Goal: Check status: Check status

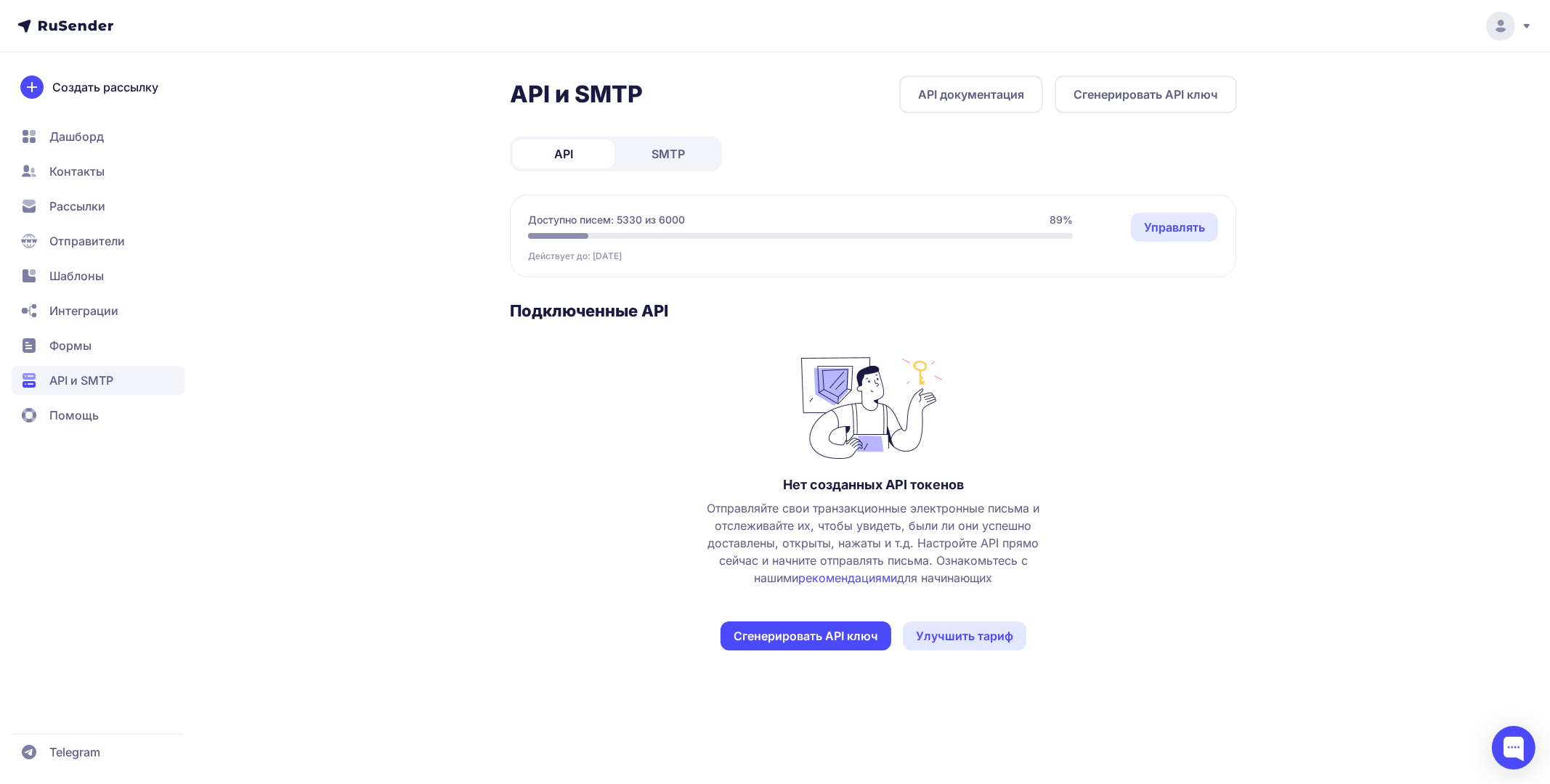
click at [665, 145] on span "SMTP" at bounding box center [668, 153] width 34 height 18
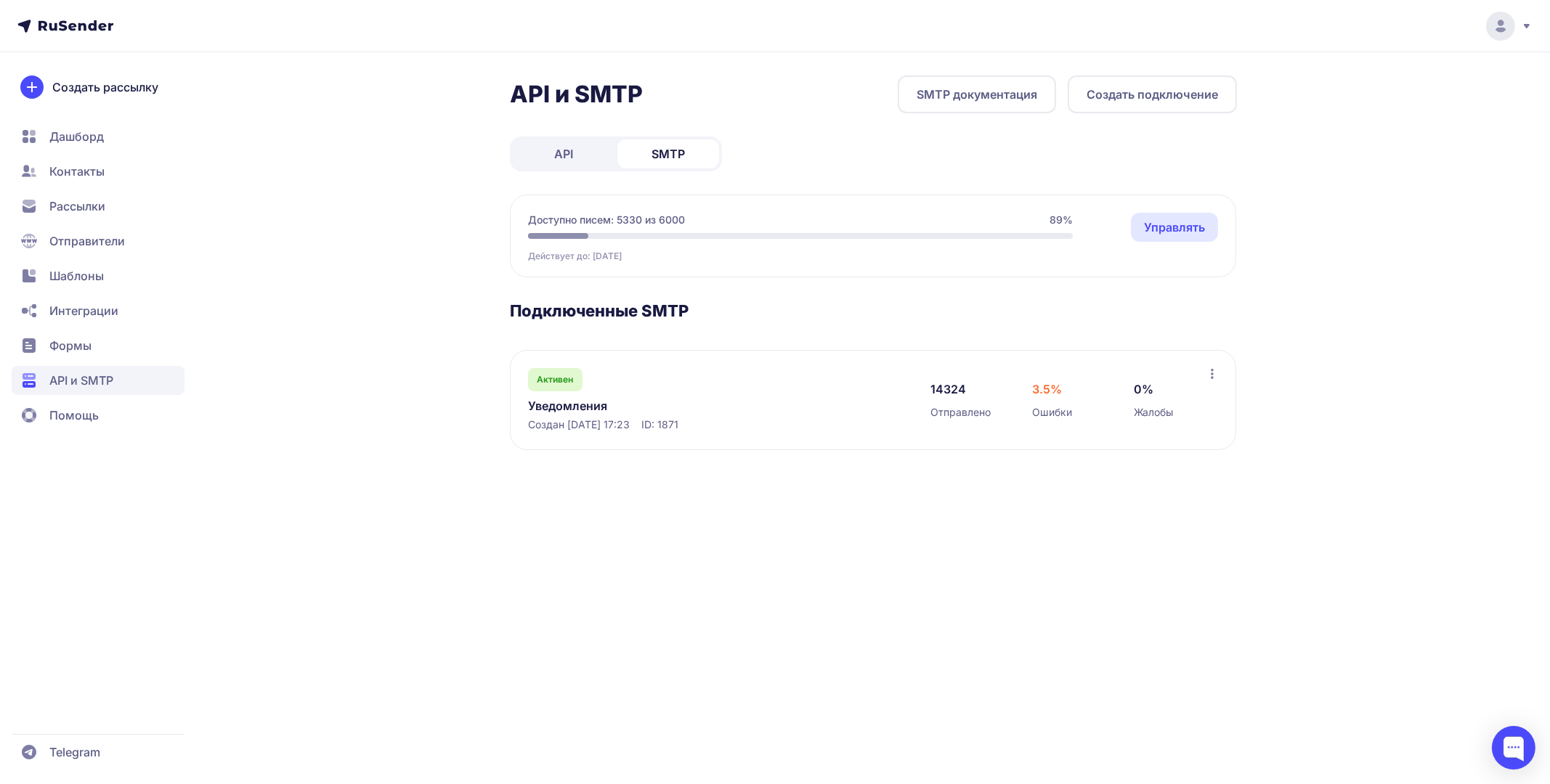
click at [577, 397] on link "Уведомления" at bounding box center [677, 405] width 298 height 18
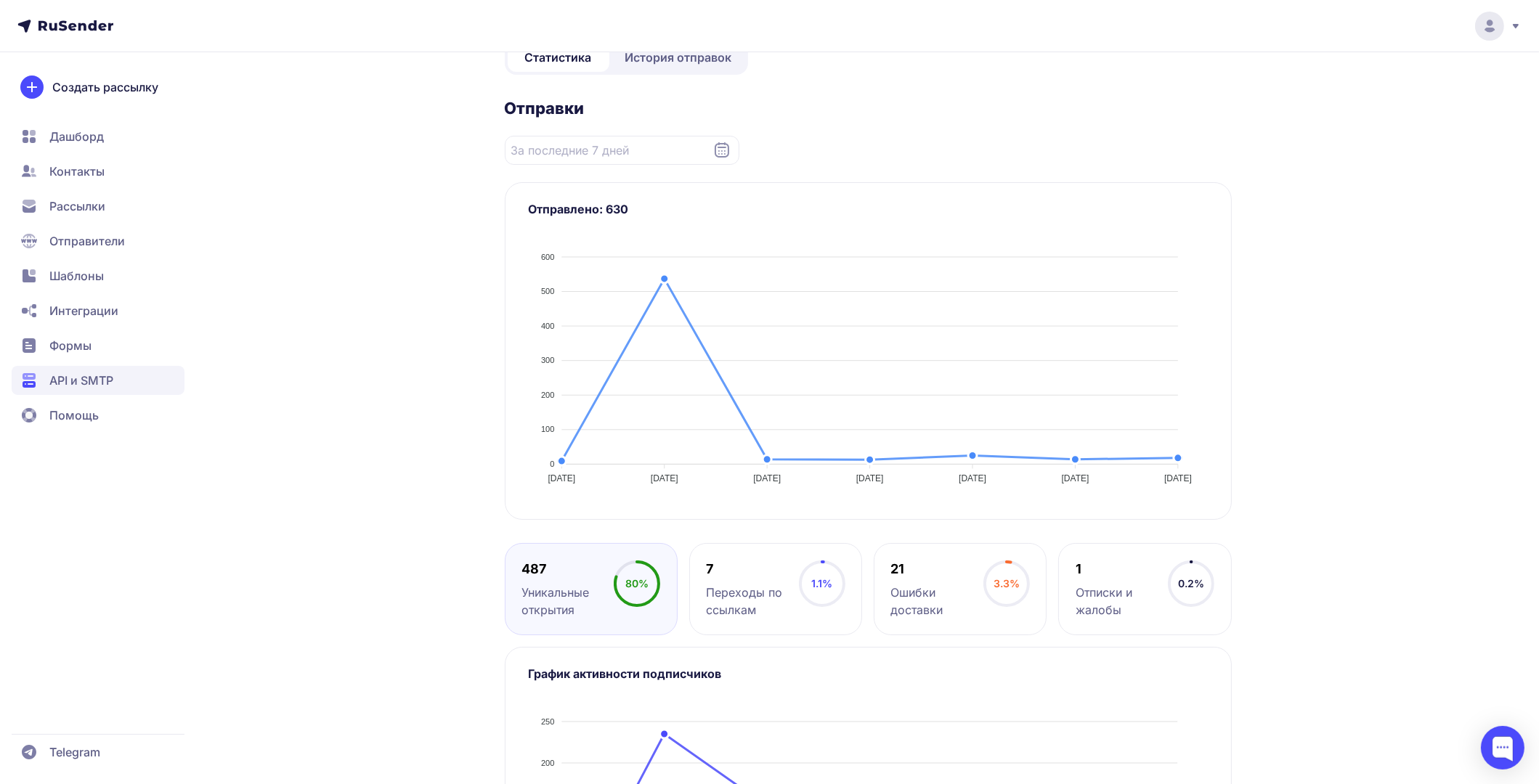
scroll to position [233, 0]
click at [648, 69] on link "История отправок" at bounding box center [679, 58] width 133 height 29
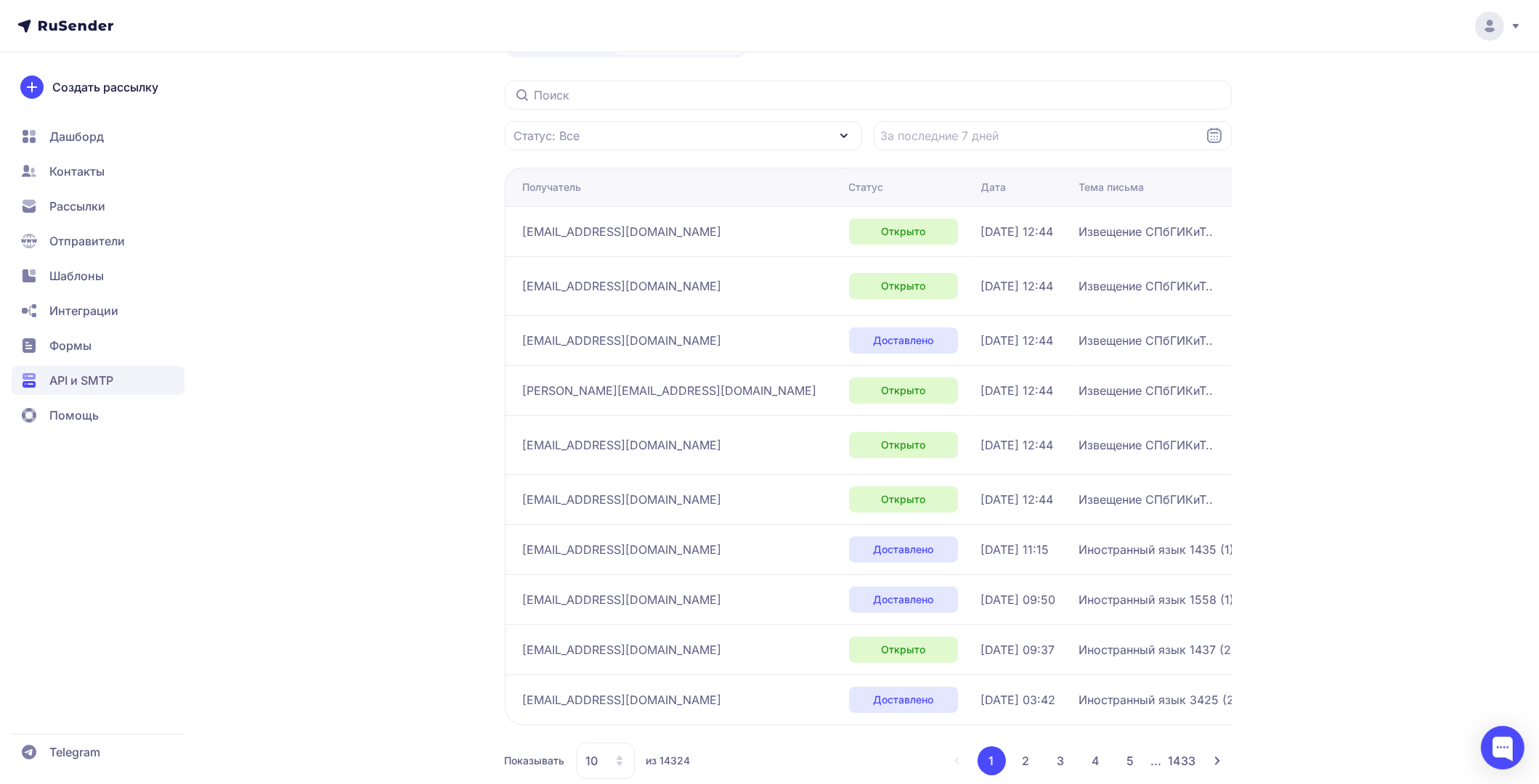
scroll to position [170, 0]
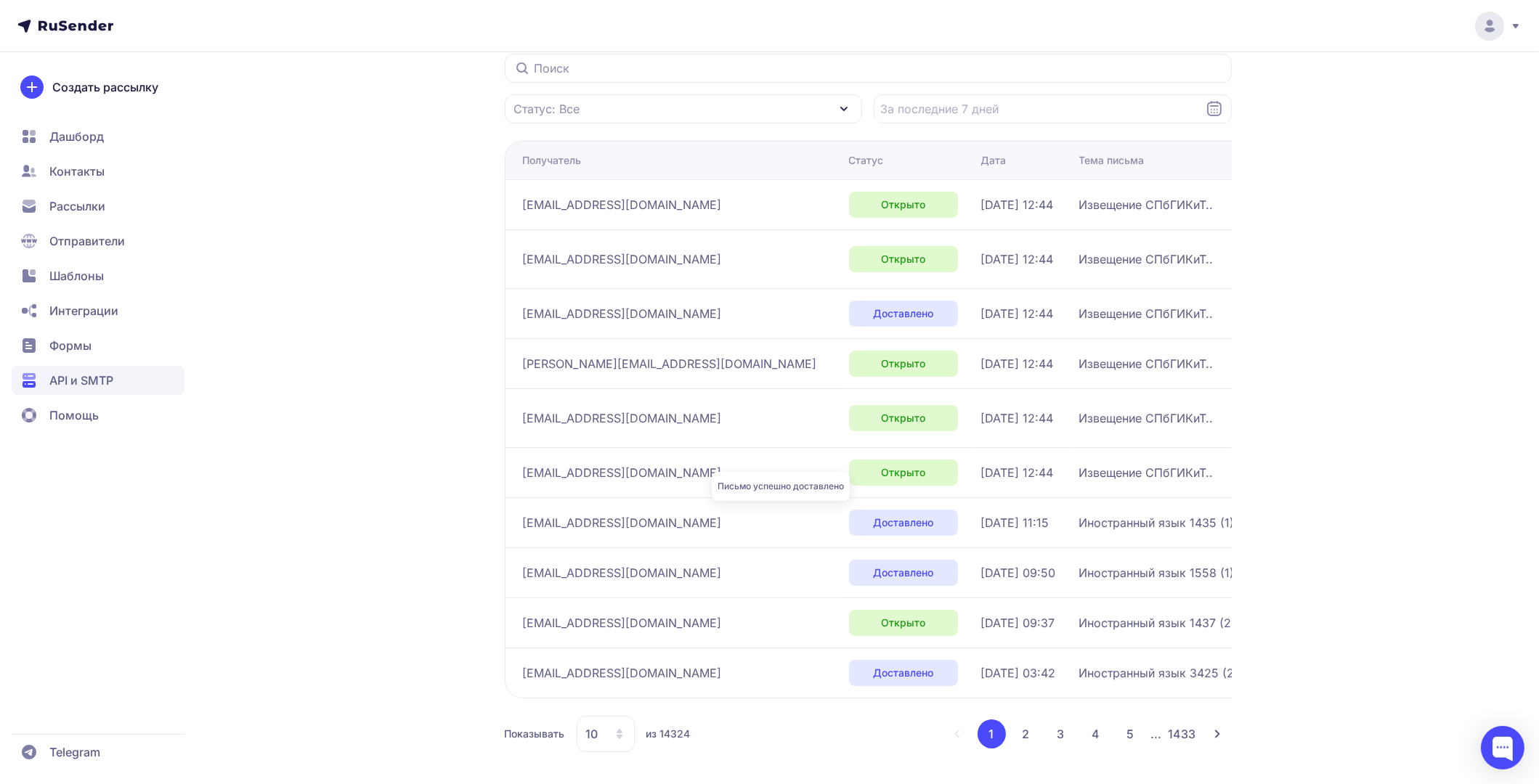
click at [873, 520] on span "Доставлено" at bounding box center [903, 523] width 60 height 15
click at [604, 511] on div "[EMAIL_ADDRESS][DOMAIN_NAME]" at bounding box center [681, 522] width 315 height 23
drag, startPoint x: 604, startPoint y: 510, endPoint x: 698, endPoint y: 520, distance: 94.5
click at [605, 511] on div "[EMAIL_ADDRESS][DOMAIN_NAME]" at bounding box center [681, 522] width 315 height 23
click at [1079, 521] on span "Иностранный язык 1435 (1) (25/26): !Деление на подгруппы!" at bounding box center [1253, 522] width 346 height 18
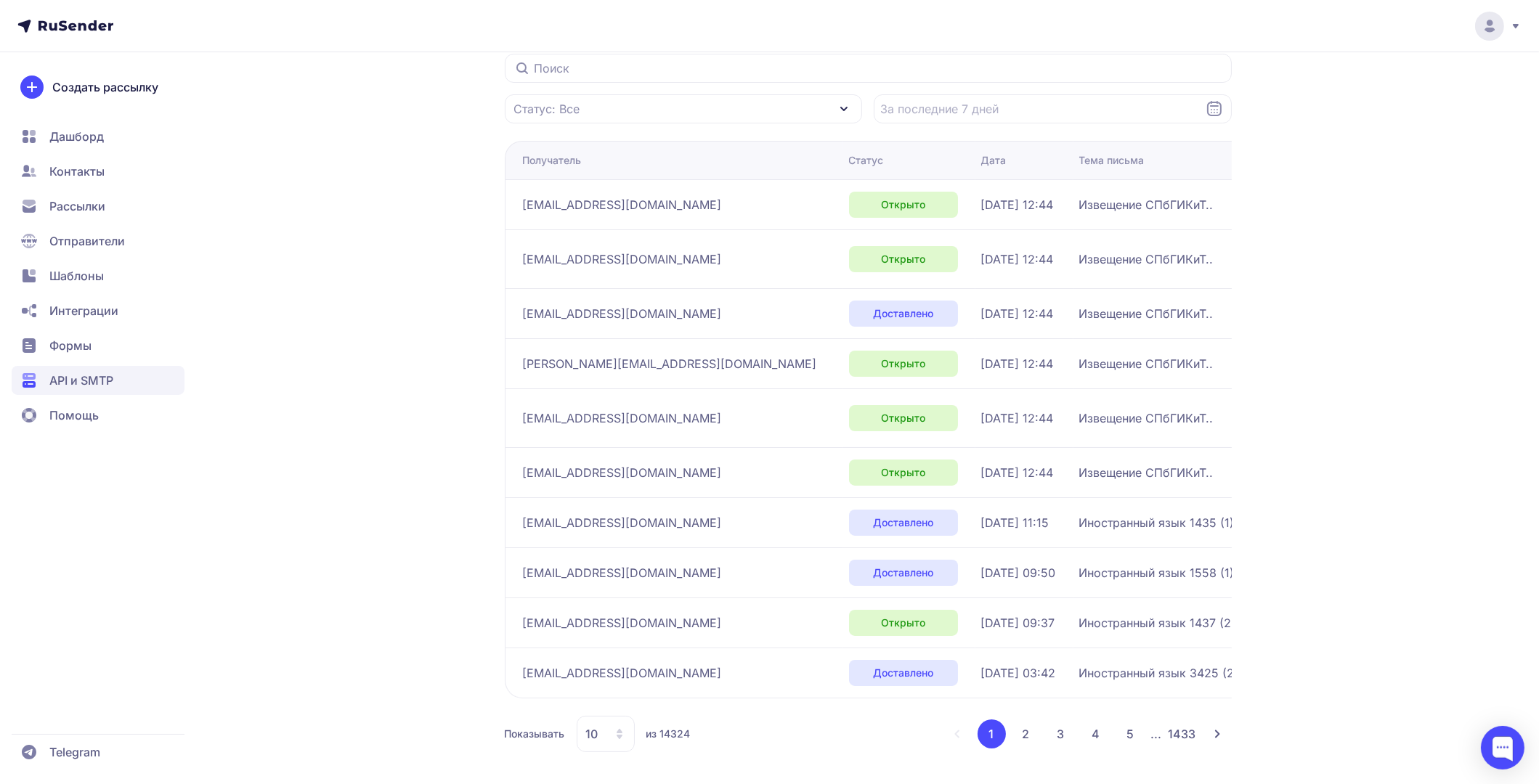
click at [1216, 523] on span "Иностранный язык 1435 (1) (25/26): !Деление на подгруппы!" at bounding box center [1253, 522] width 346 height 18
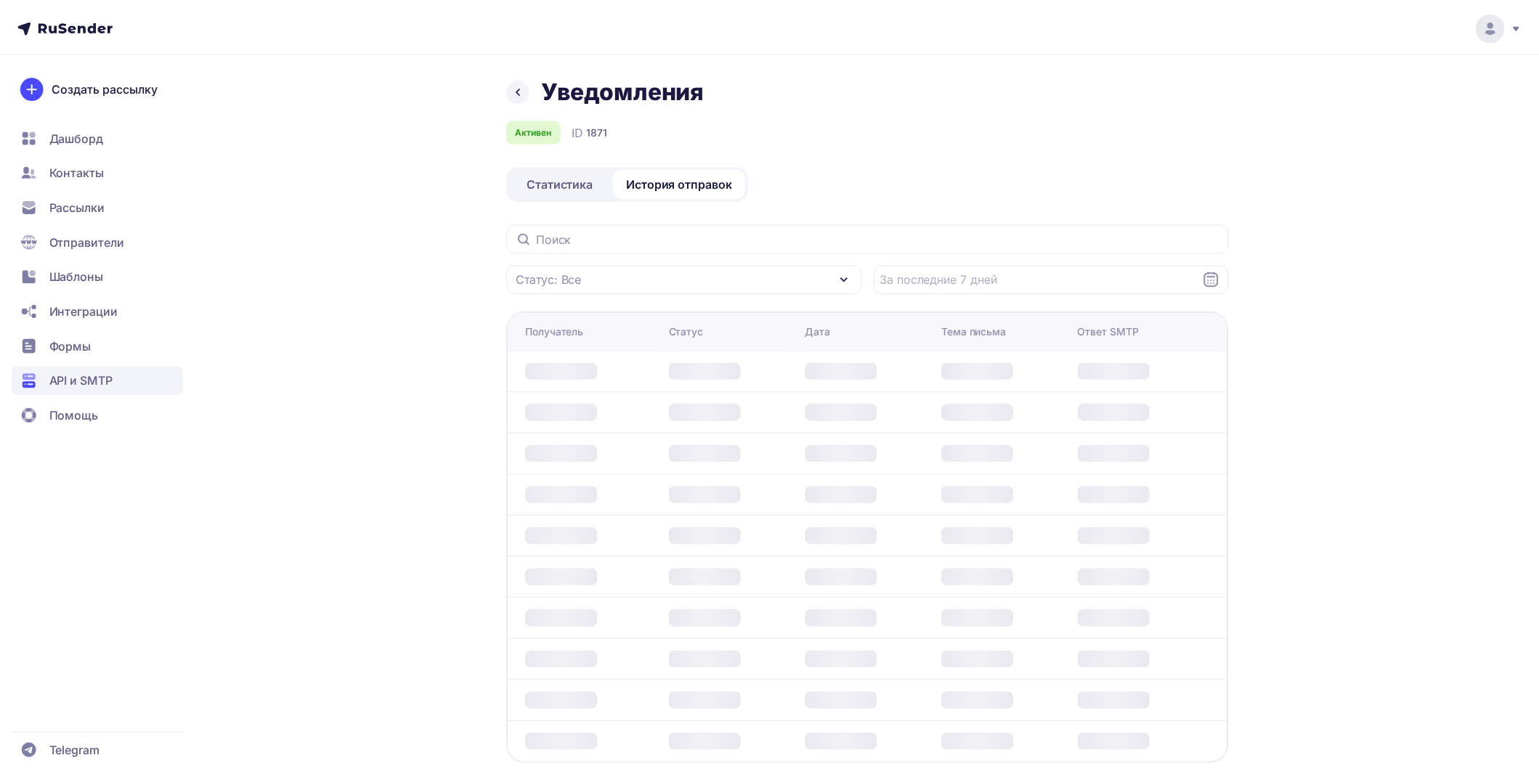
scroll to position [14, 0]
